Goal: Task Accomplishment & Management: Use online tool/utility

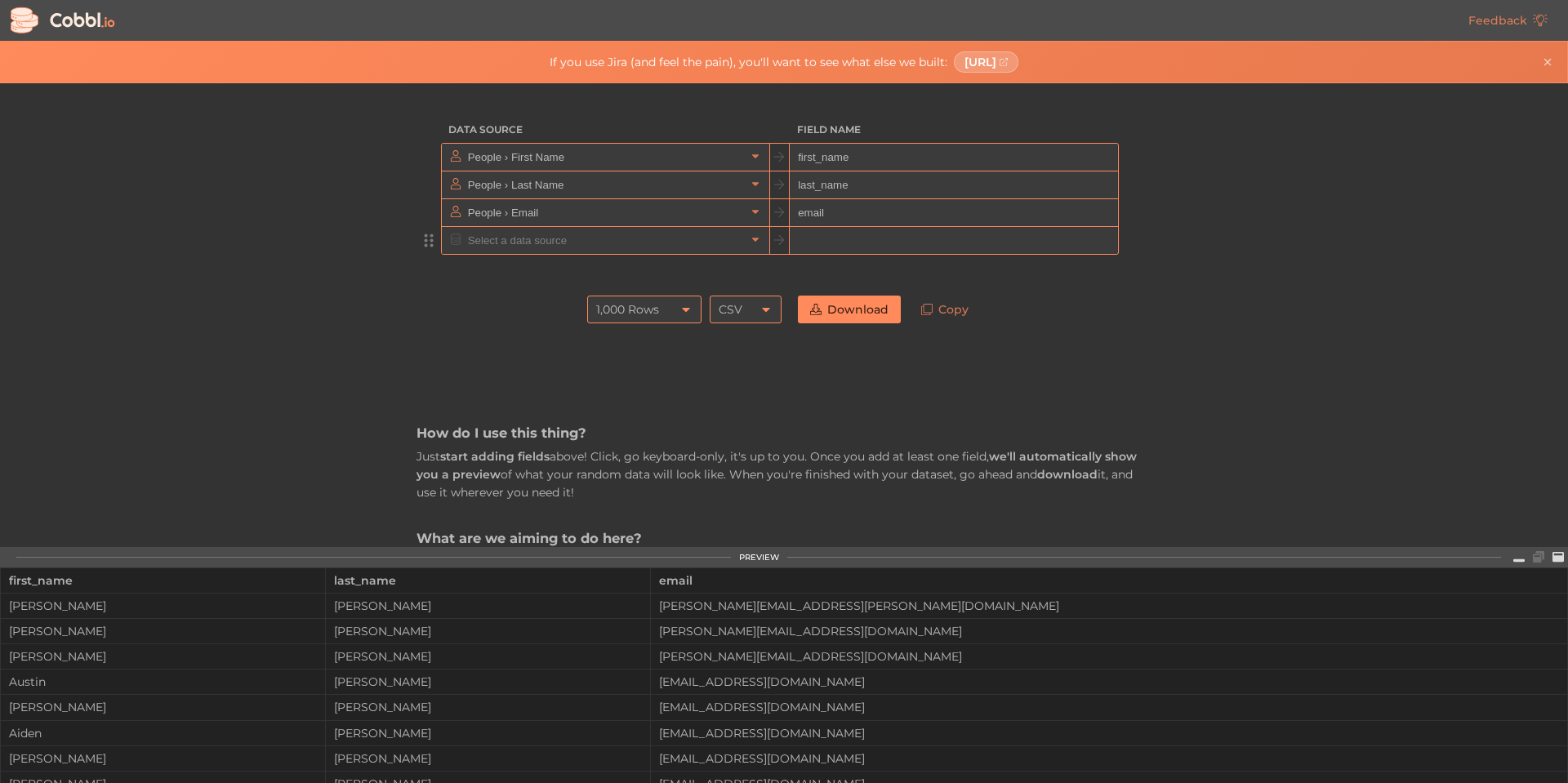
click at [633, 243] on input "text" at bounding box center [604, 241] width 282 height 27
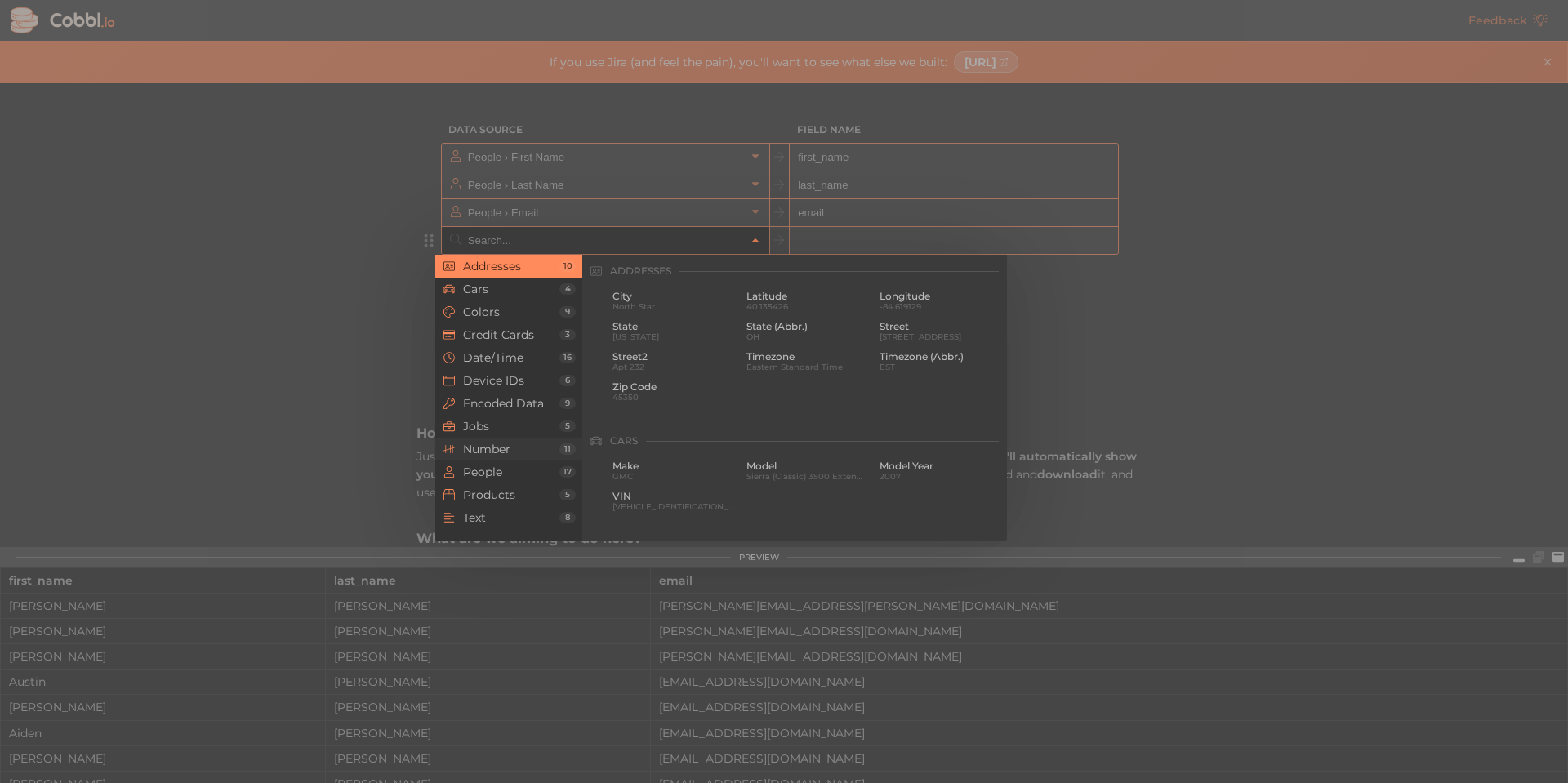
click at [507, 447] on span "Number" at bounding box center [511, 449] width 96 height 13
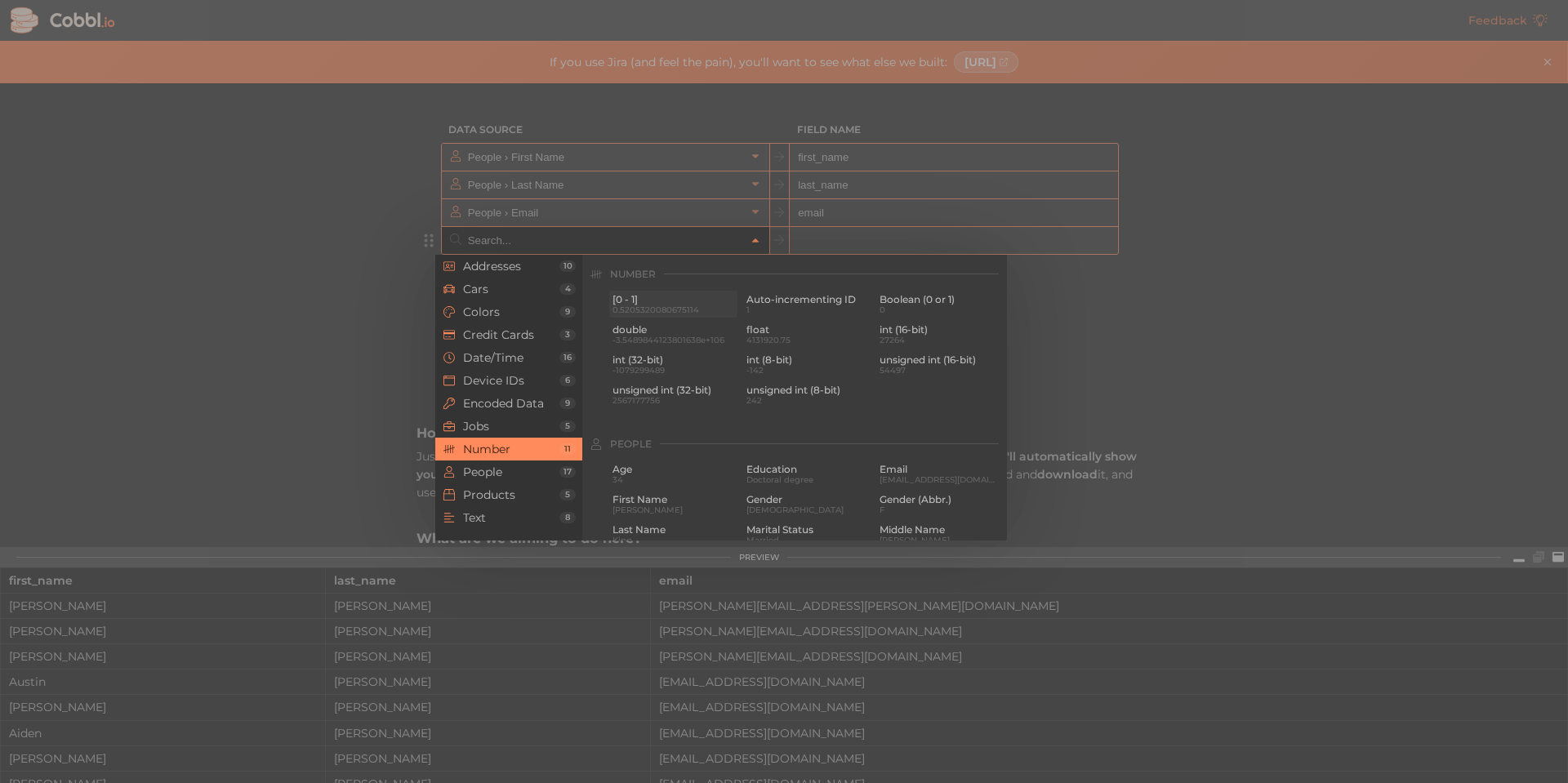
scroll to position [1088, 0]
click at [631, 461] on span "Age" at bounding box center [672, 466] width 121 height 11
type input "People › Age"
type input "age"
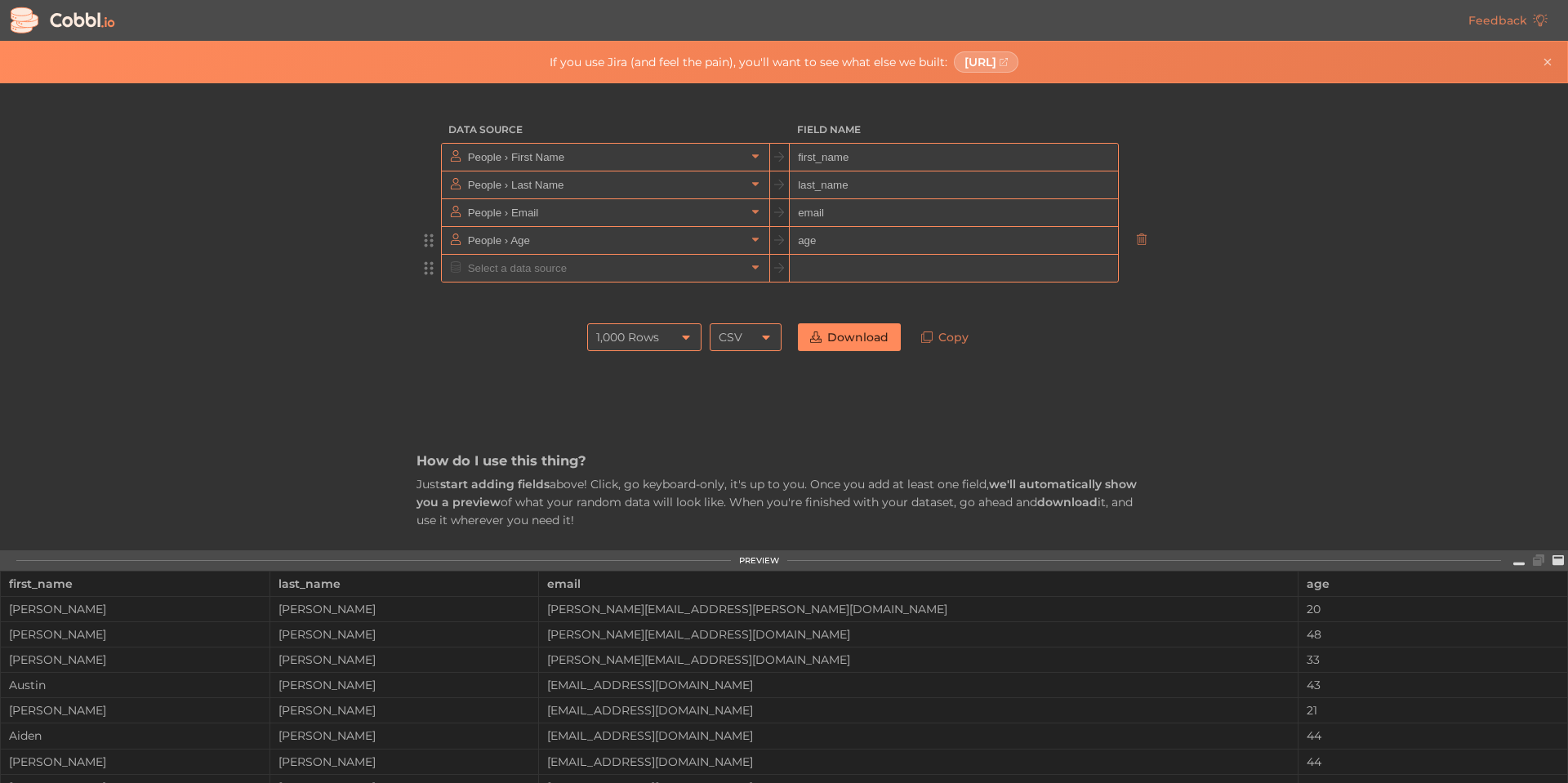
click at [544, 273] on input "text" at bounding box center [604, 268] width 282 height 27
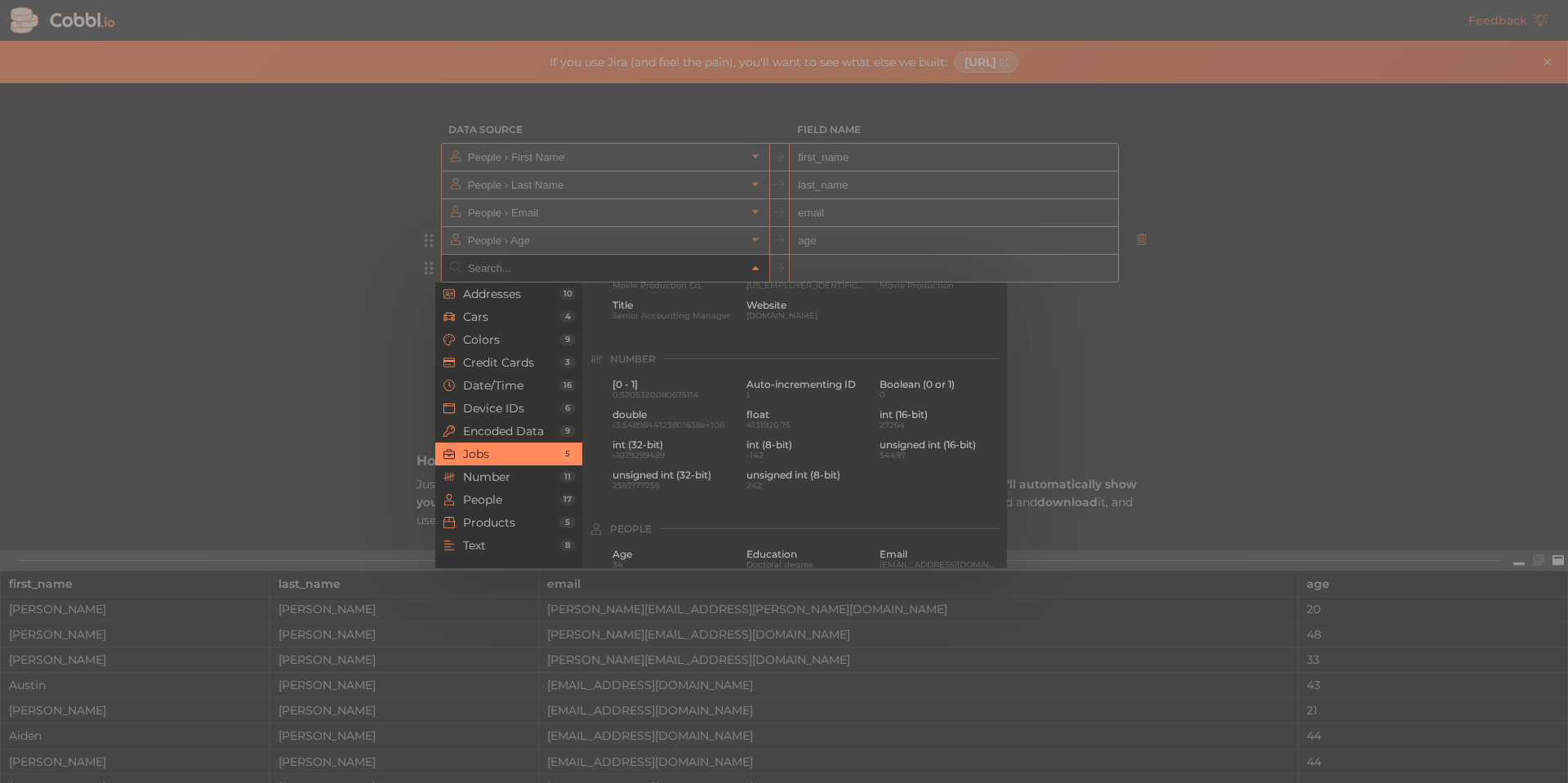
scroll to position [1061, 0]
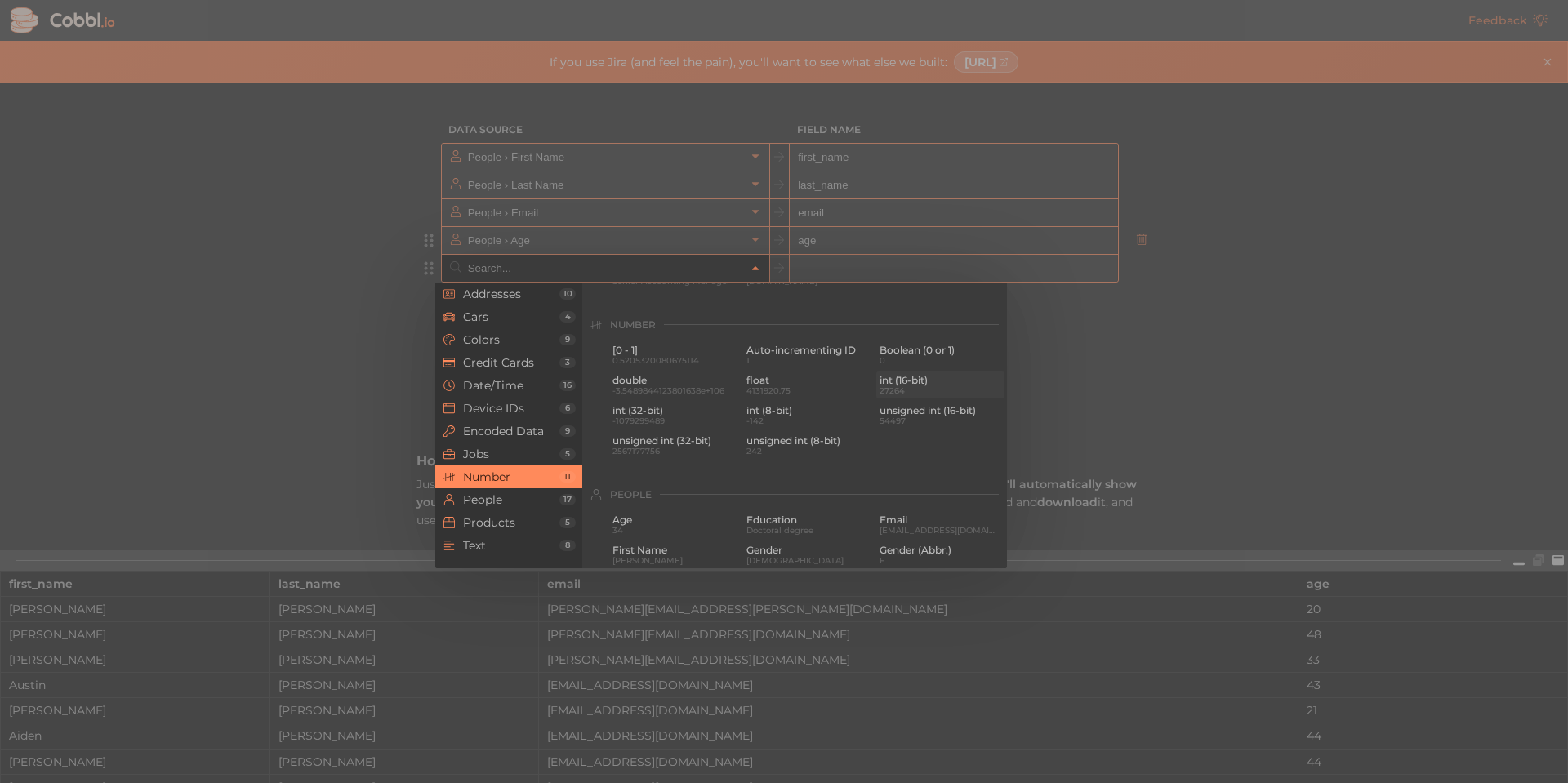
click at [887, 381] on span "int (16-bit)" at bounding box center [940, 380] width 121 height 11
type input "Number › int (16-bit)"
type input "int16"
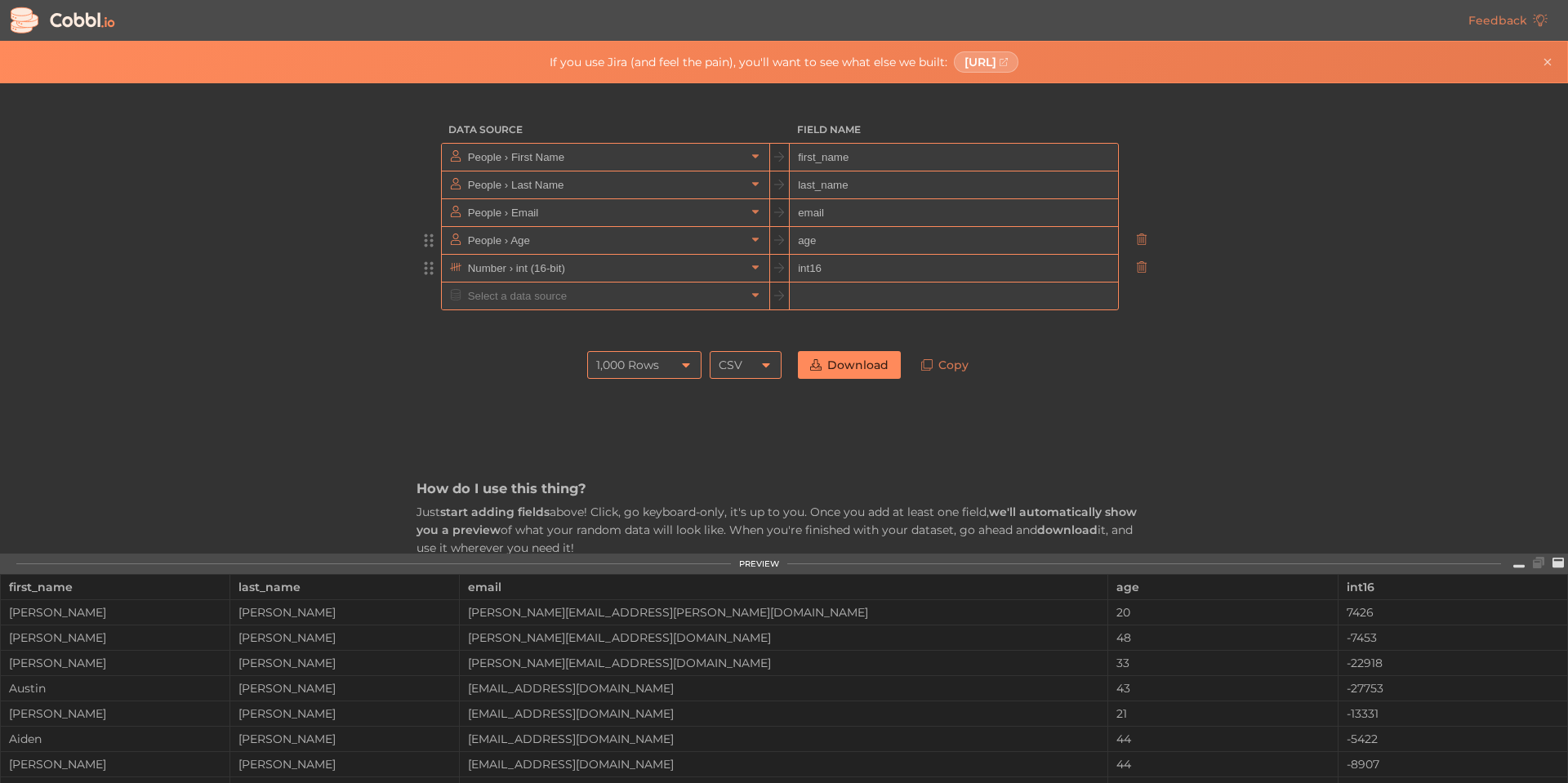
click at [682, 367] on icon at bounding box center [686, 365] width 8 height 4
click at [647, 422] on li "100 Rows" at bounding box center [639, 420] width 113 height 28
click at [852, 357] on link "Download" at bounding box center [849, 365] width 103 height 28
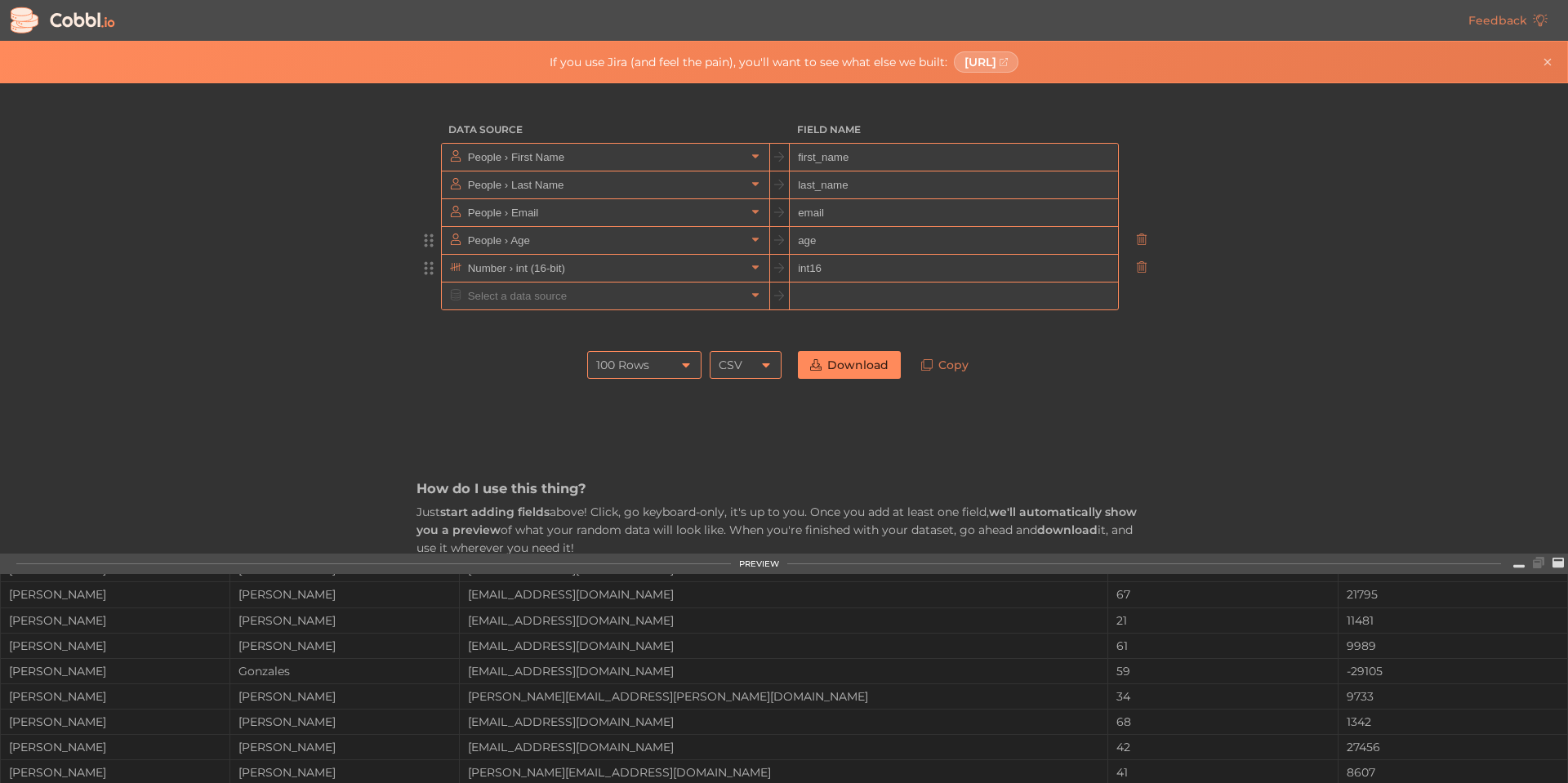
scroll to position [0, 0]
